Goal: Navigation & Orientation: Find specific page/section

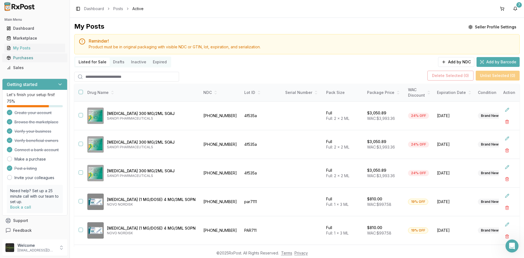
click at [21, 59] on div "Purchases" at bounding box center [35, 57] width 56 height 5
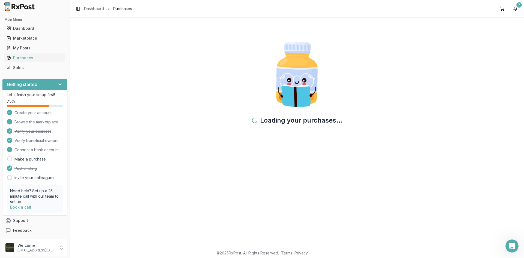
click at [32, 73] on div "Main Menu Dashboard Marketplace My Posts Purchases Sales" at bounding box center [35, 43] width 70 height 61
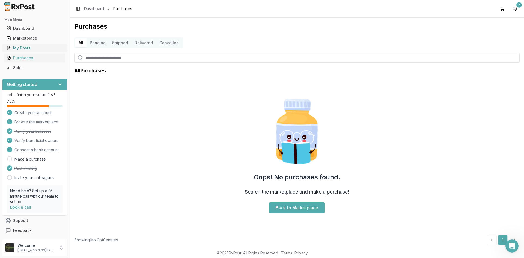
click at [53, 51] on link "My Posts" at bounding box center [34, 48] width 61 height 10
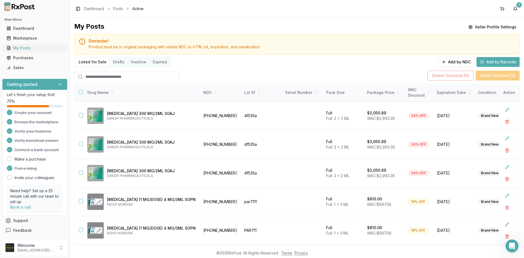
click at [46, 50] on div "My Posts" at bounding box center [35, 47] width 56 height 5
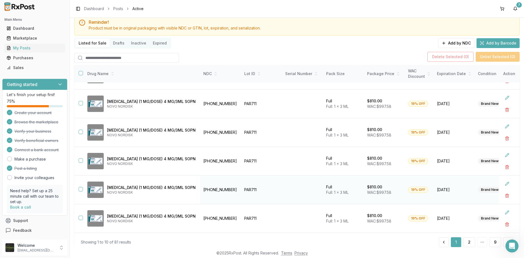
scroll to position [36, 0]
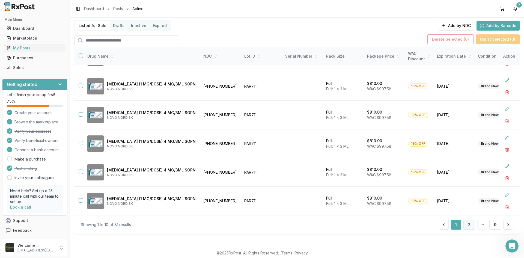
click at [465, 227] on button "2" at bounding box center [469, 225] width 12 height 10
